Goal: Information Seeking & Learning: Learn about a topic

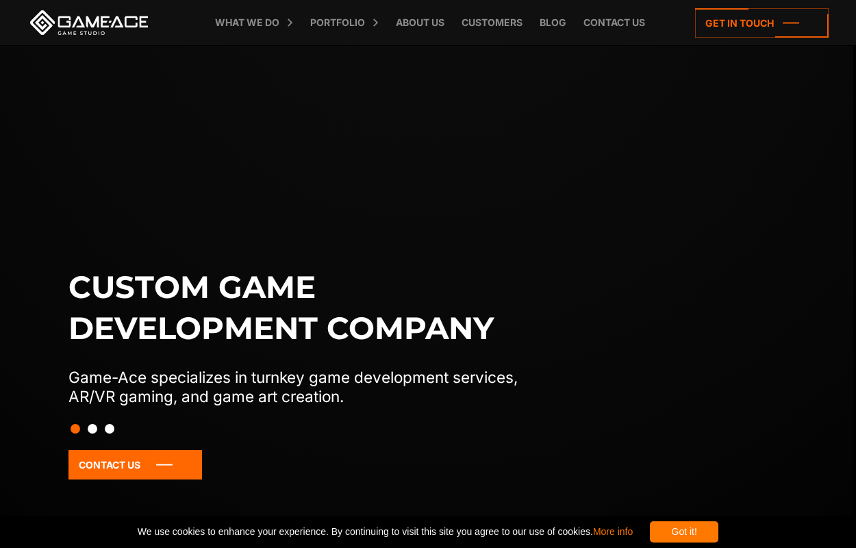
scroll to position [0, 3]
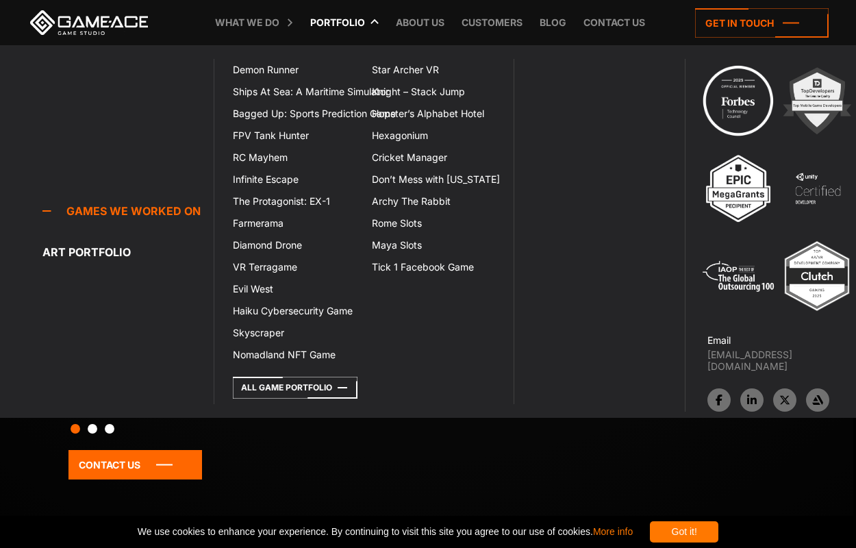
click at [335, 10] on link "Portfolio" at bounding box center [337, 22] width 68 height 45
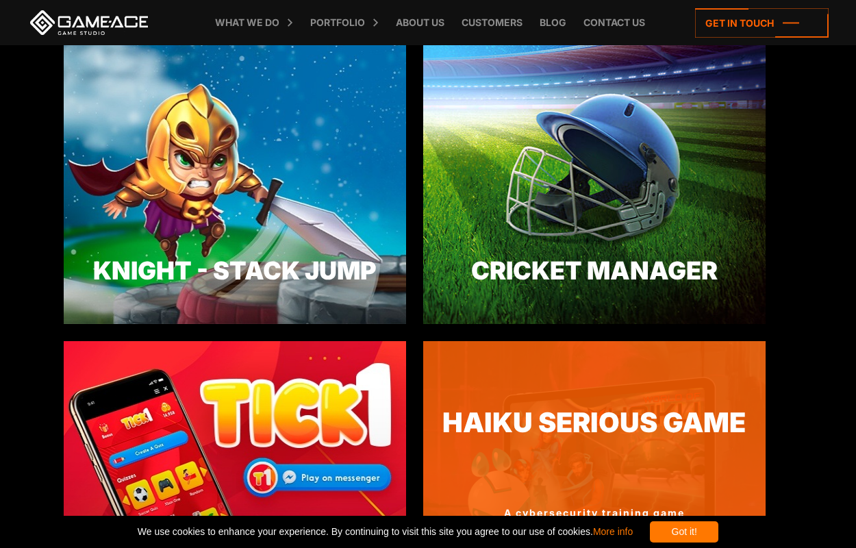
scroll to position [2743, 0]
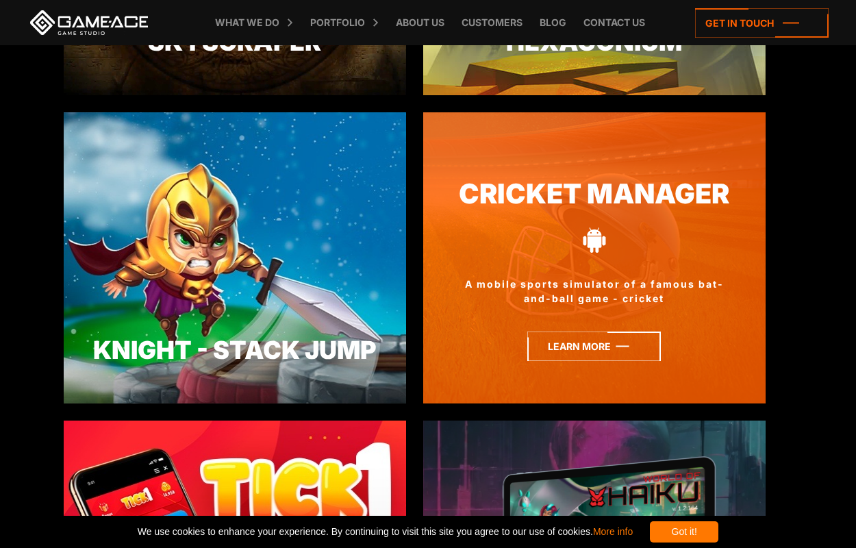
click at [594, 337] on icon at bounding box center [593, 345] width 133 height 29
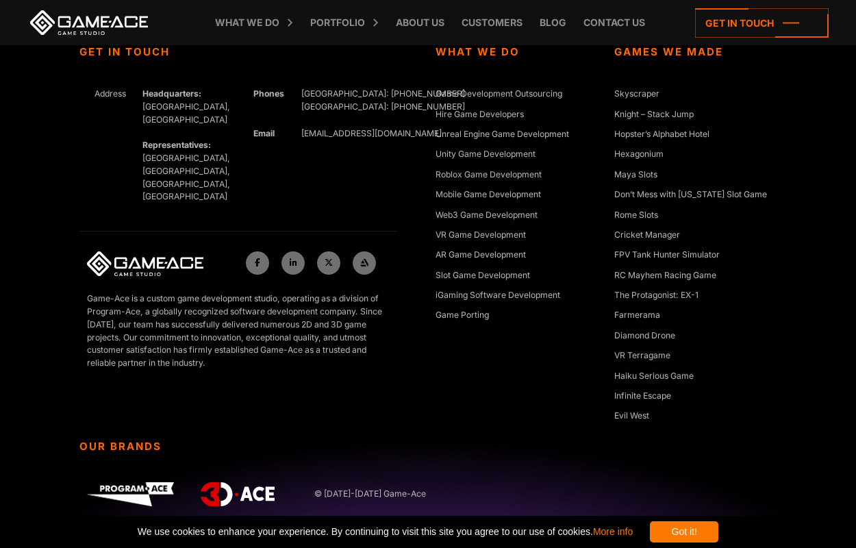
scroll to position [5929, 0]
